Goal: Information Seeking & Learning: Learn about a topic

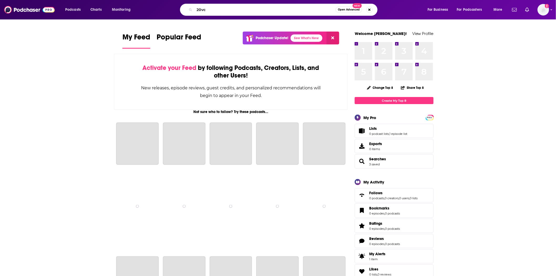
type input "20vc"
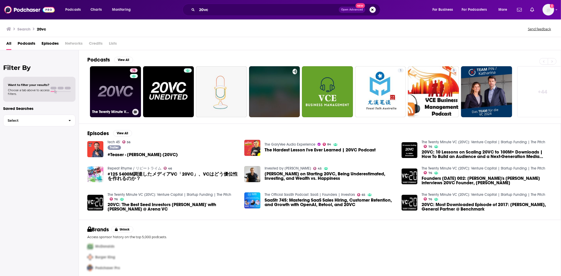
click at [120, 94] on link "76 The Twenty Minute VC (20VC): Venture Capital | Startup Funding | The Pitch" at bounding box center [115, 91] width 51 height 51
